Goal: Find specific page/section: Find specific page/section

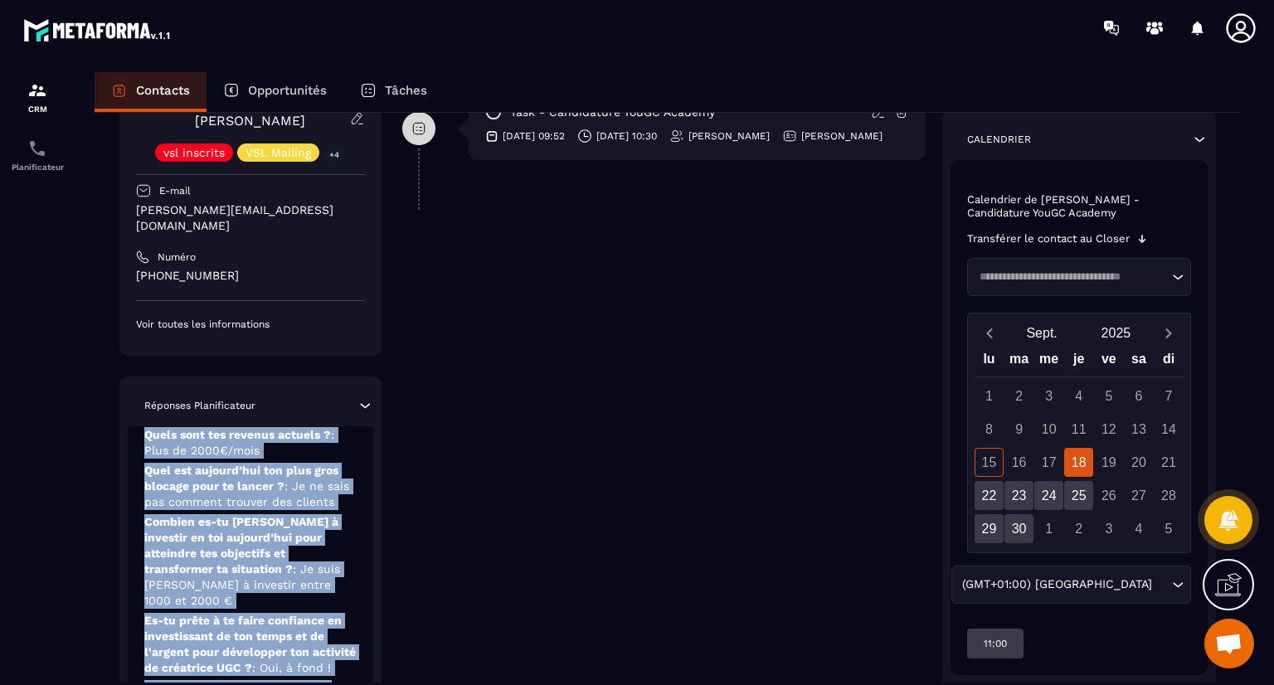
scroll to position [502, 0]
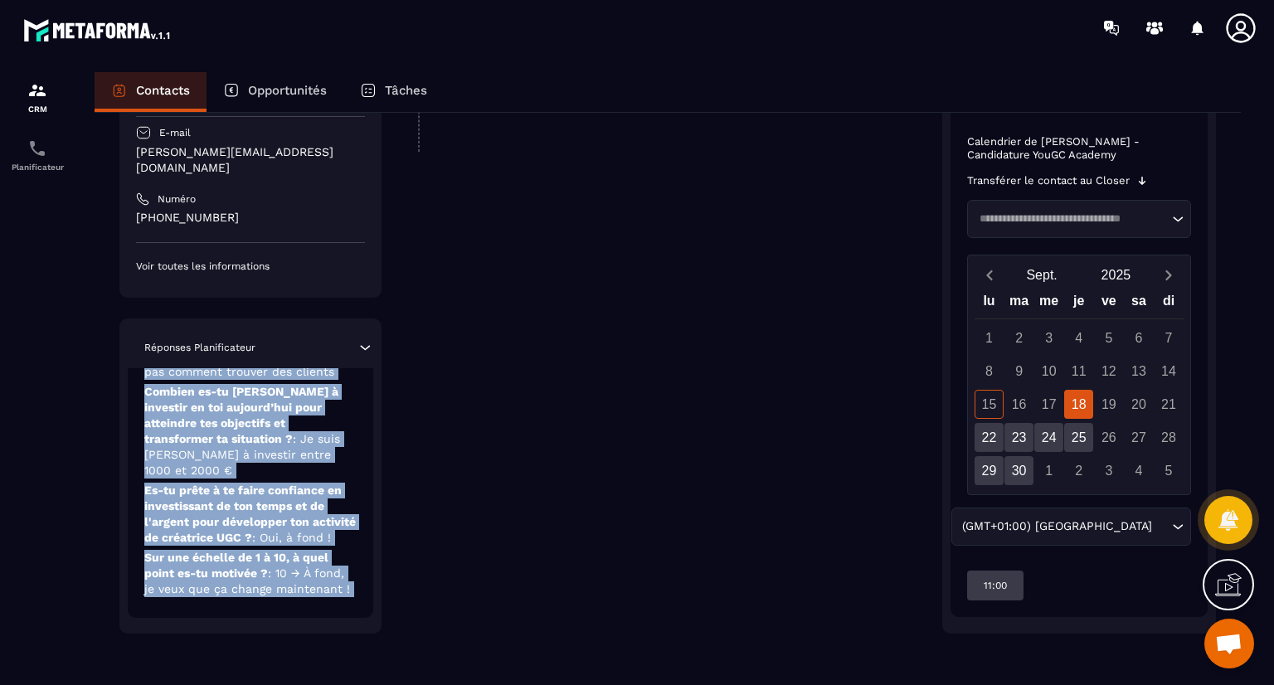
drag, startPoint x: 219, startPoint y: 617, endPoint x: 234, endPoint y: 686, distance: 70.5
click at [234, 685] on html "CRM Planificateur Contacts Opportunités Tâches Revenir aux contacts Responsable…" at bounding box center [637, 342] width 1274 height 685
click at [273, 509] on p "Es-tu [PERSON_NAME] à te faire confiance en investissant de ton temps et de l'a…" at bounding box center [250, 514] width 212 height 63
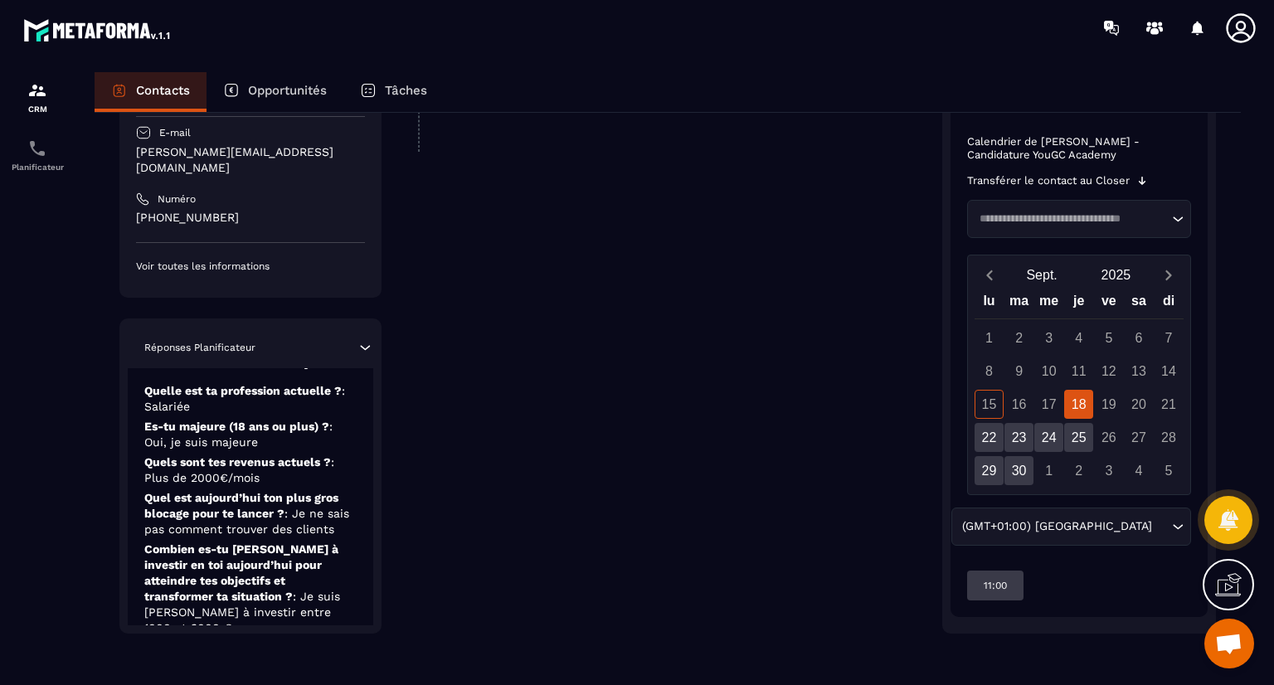
scroll to position [0, 0]
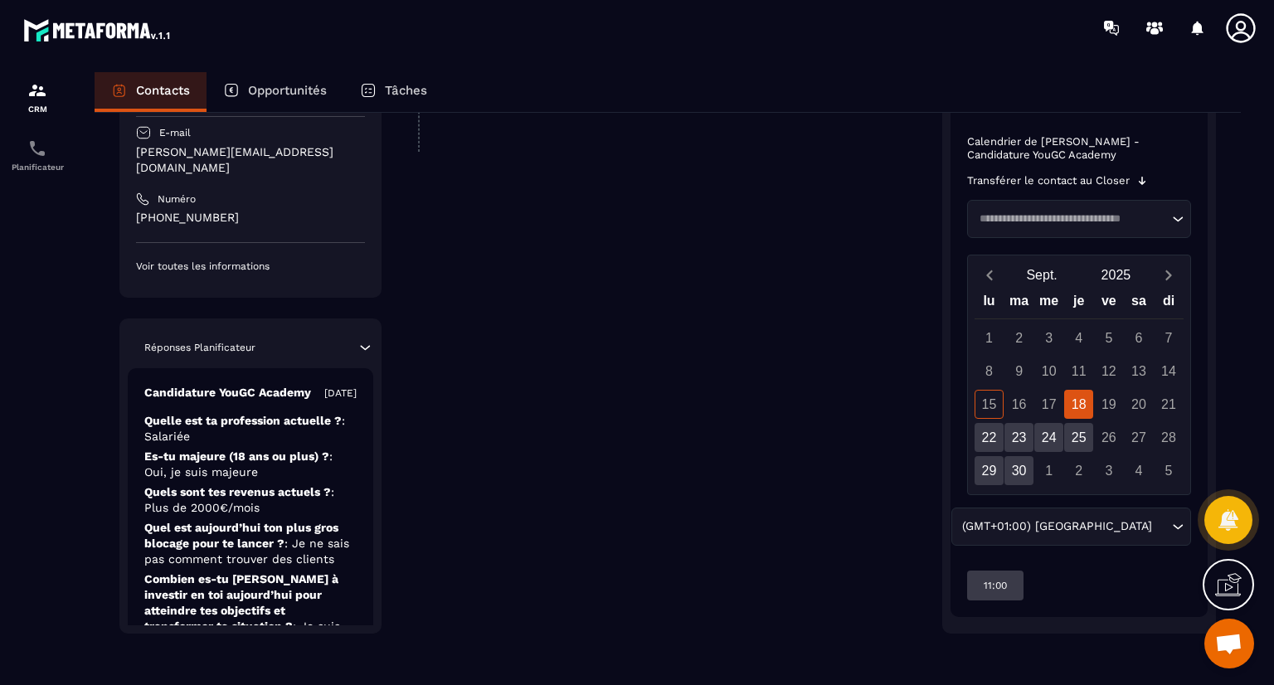
drag, startPoint x: 270, startPoint y: 566, endPoint x: 294, endPoint y: 420, distance: 147.9
click at [294, 420] on div "Candidature YouGC Academy [DATE] Quelle est ta profession actuelle ? : Salariée…" at bounding box center [251, 586] width 246 height 437
click at [270, 419] on div "Candidature YouGC Academy [DATE] Quelle est ta profession actuelle ? : Salariée…" at bounding box center [251, 586] width 246 height 437
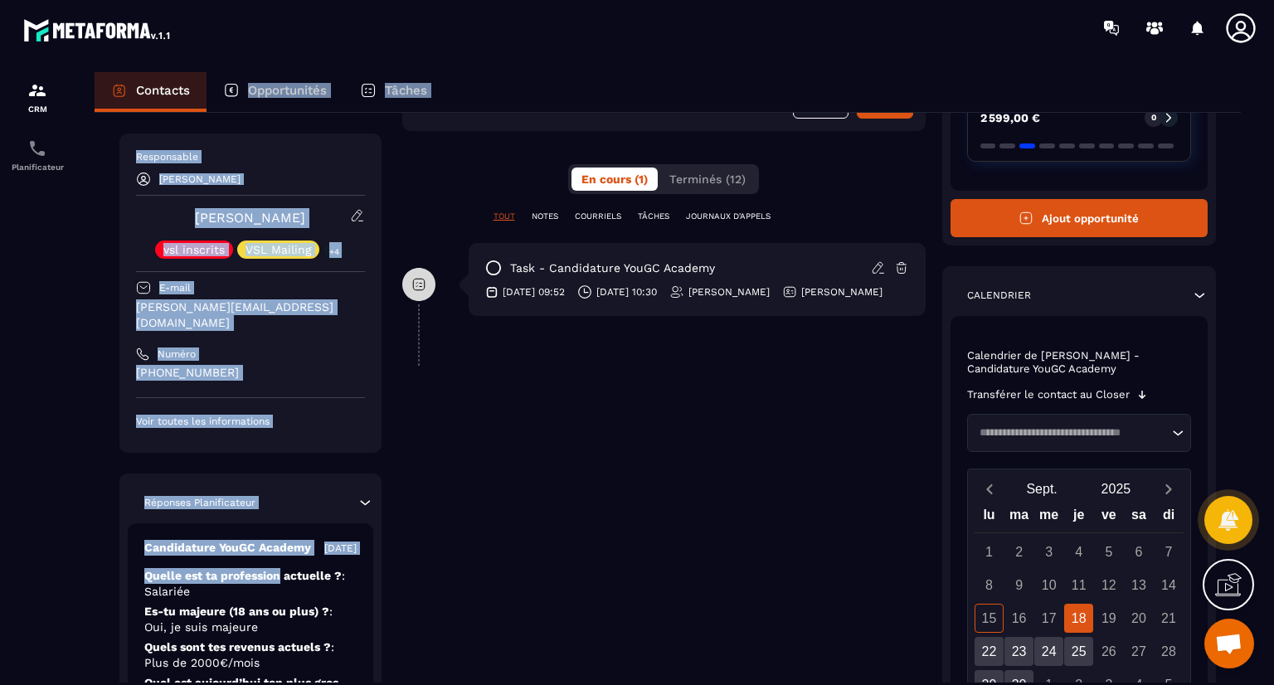
drag, startPoint x: 270, startPoint y: 419, endPoint x: 315, endPoint y: 105, distance: 316.9
click at [315, 105] on div "Contacts Opportunités Tâches Revenir aux contacts Responsable Najoua [PERSON_NA…" at bounding box center [668, 394] width 1180 height 644
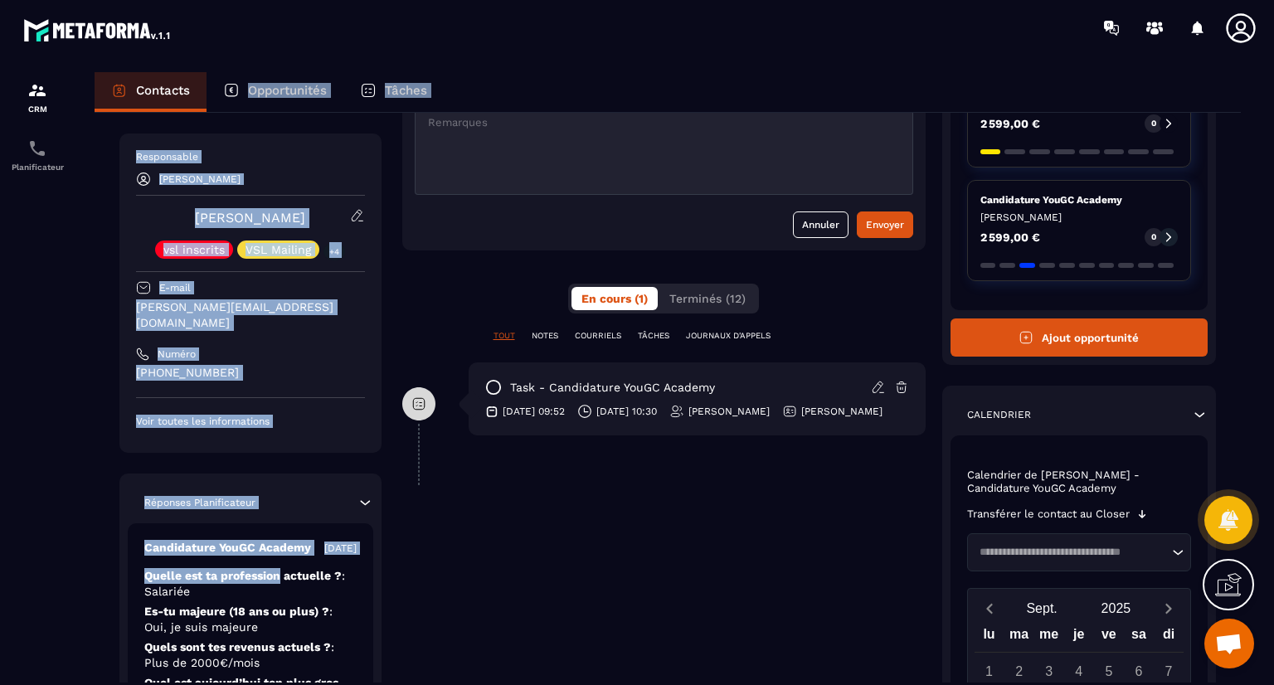
click at [320, 136] on div "Responsable [PERSON_NAME] vsl inscrits VSL Mailing +4 E-mail [PERSON_NAME][EMAI…" at bounding box center [250, 293] width 262 height 319
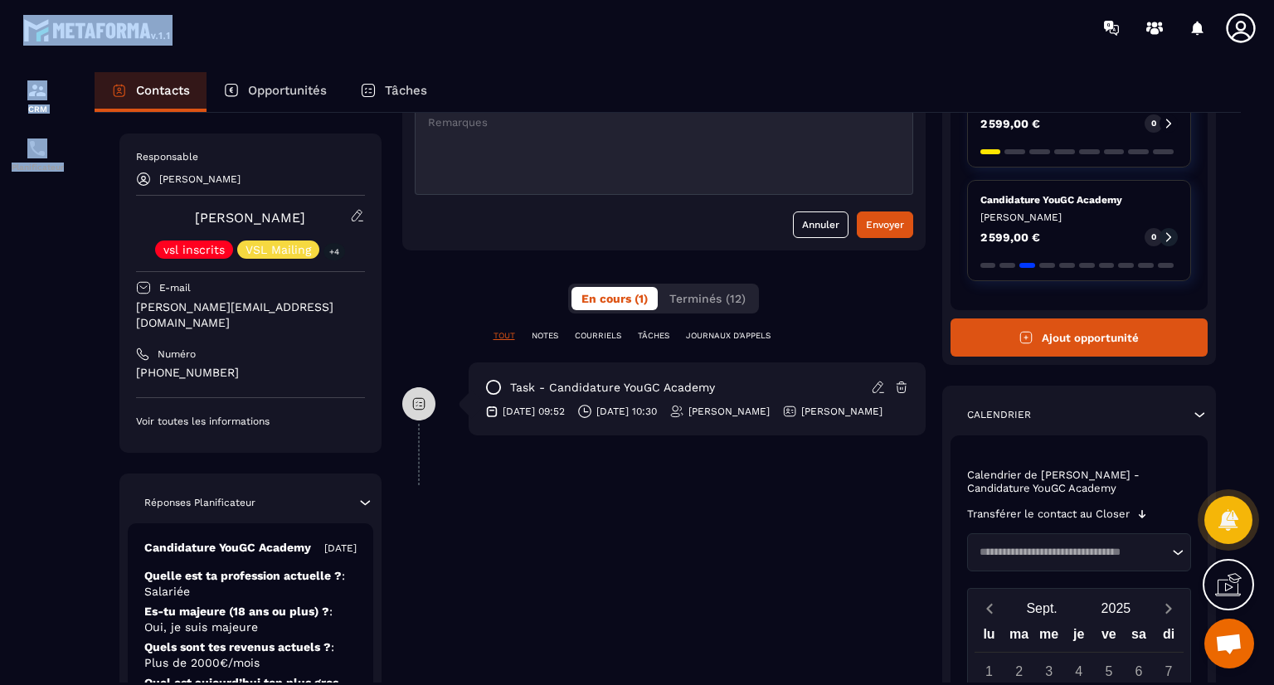
drag, startPoint x: 76, startPoint y: 417, endPoint x: 355, endPoint y: 25, distance: 481.4
click at [373, 0] on html "CRM Planificateur Contacts Opportunités Tâches Revenir aux contacts Responsable…" at bounding box center [637, 342] width 1274 height 685
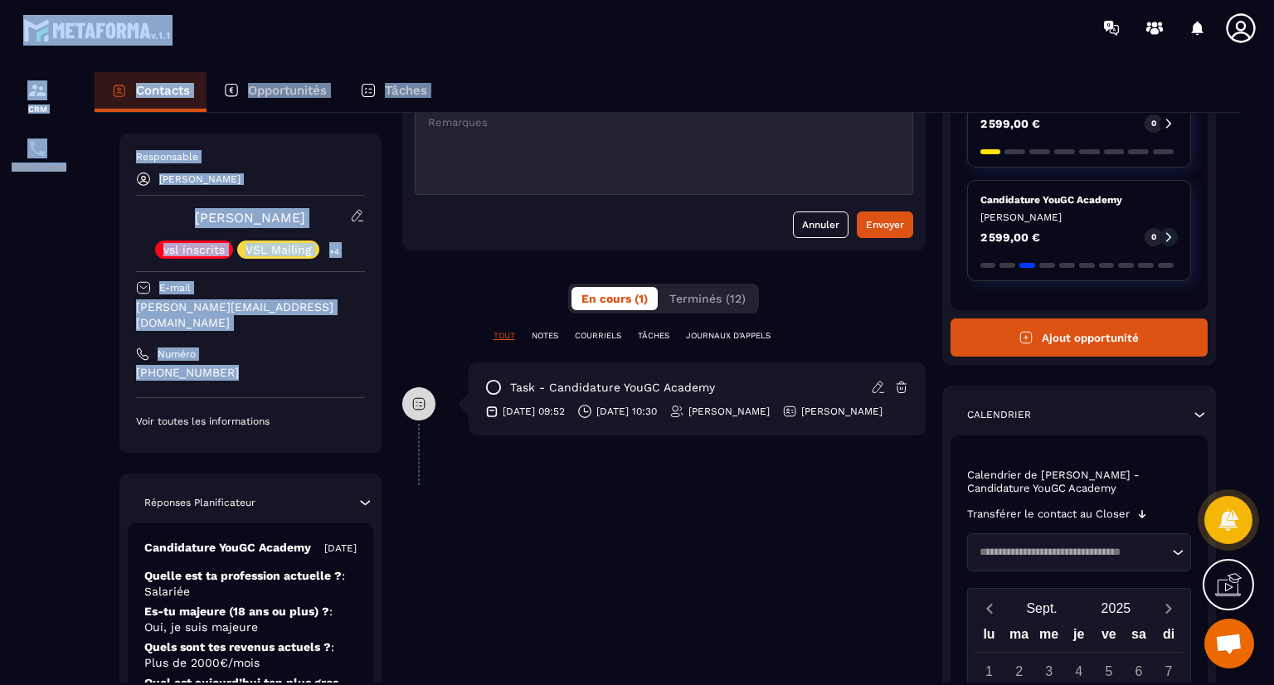
scroll to position [0, 0]
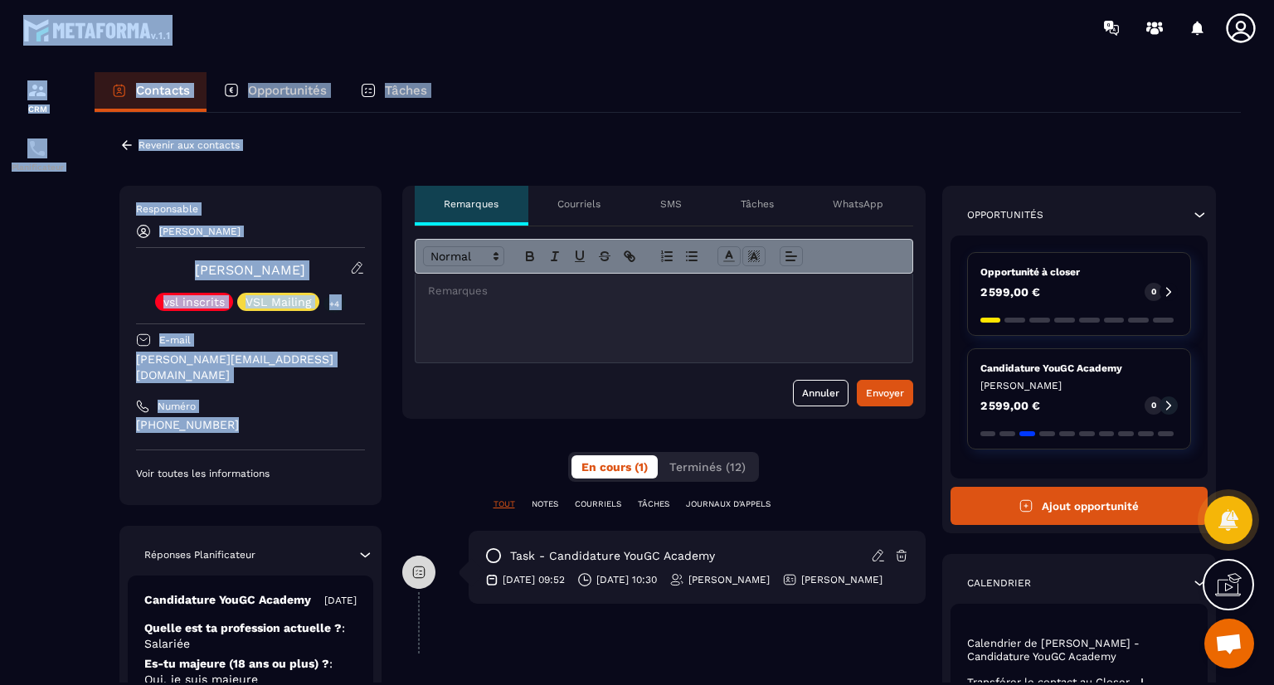
drag, startPoint x: 289, startPoint y: 353, endPoint x: 385, endPoint y: 2, distance: 364.7
click at [385, 2] on main "CRM Planificateur Contacts Opportunités Tâches Revenir aux contacts Responsable…" at bounding box center [637, 342] width 1274 height 685
click at [133, 143] on icon at bounding box center [126, 145] width 15 height 15
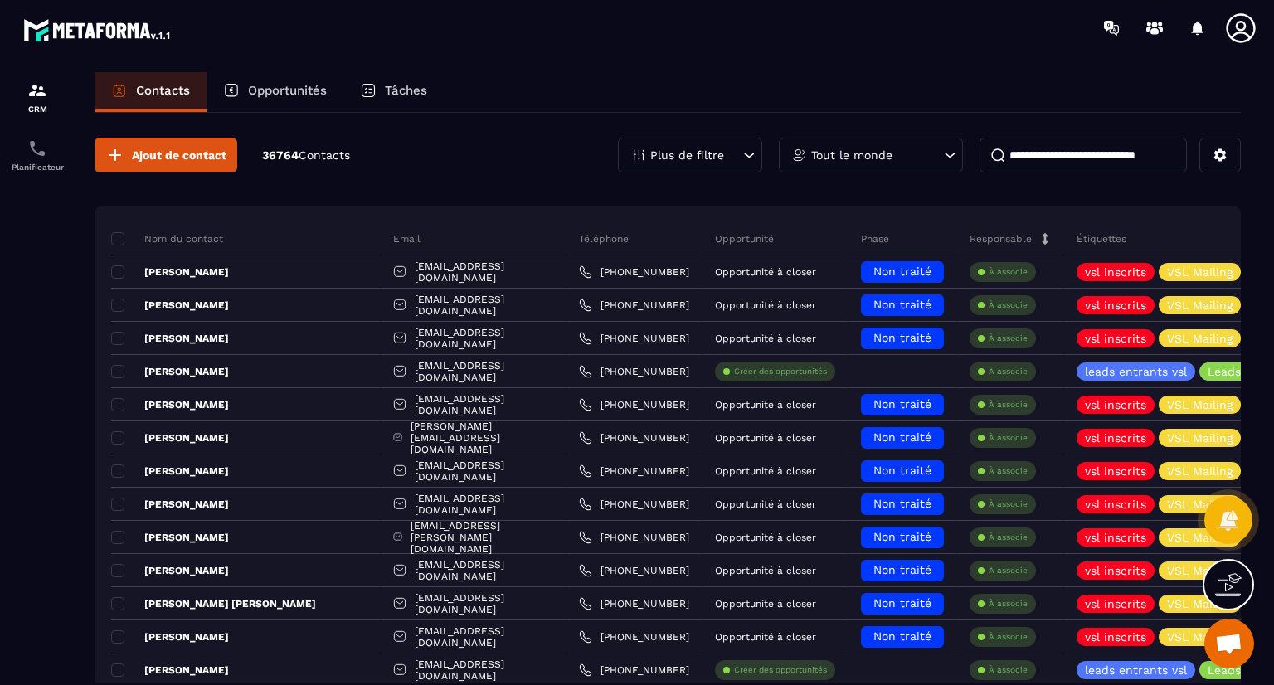
click at [1043, 157] on input at bounding box center [1083, 155] width 207 height 35
paste input "**********"
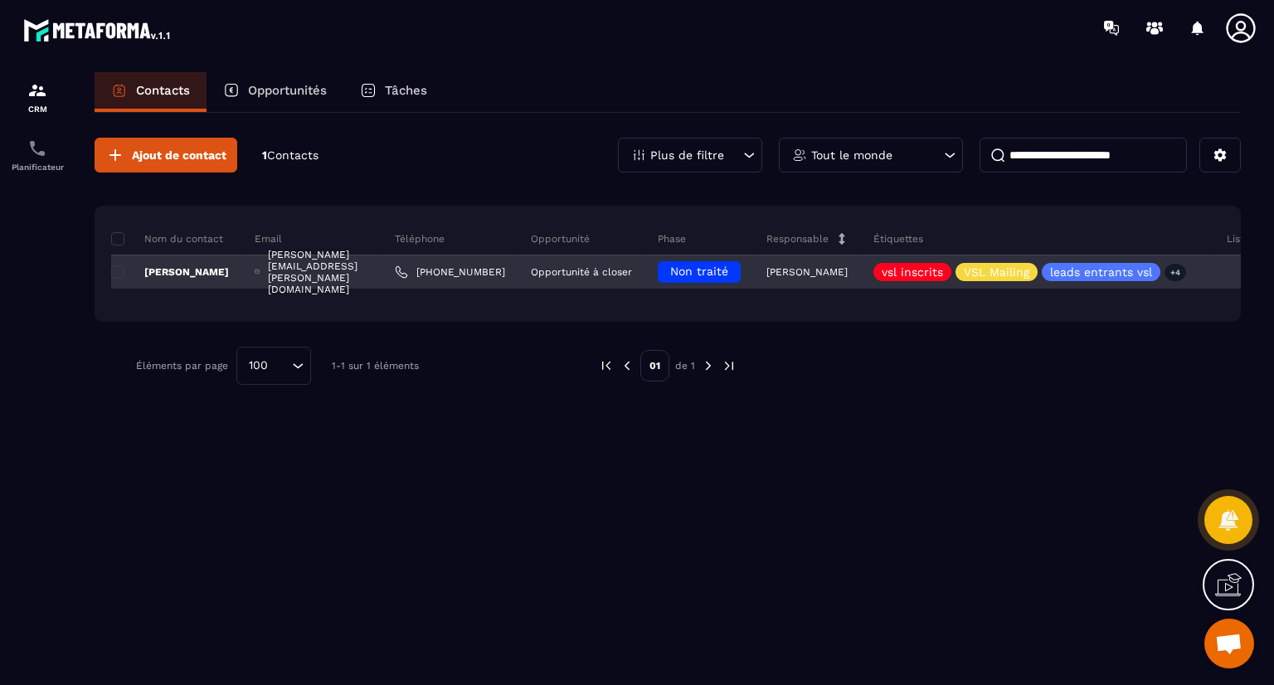
type input "**********"
click at [172, 268] on p "[PERSON_NAME]" at bounding box center [170, 272] width 118 height 13
